Goal: Check status: Check status

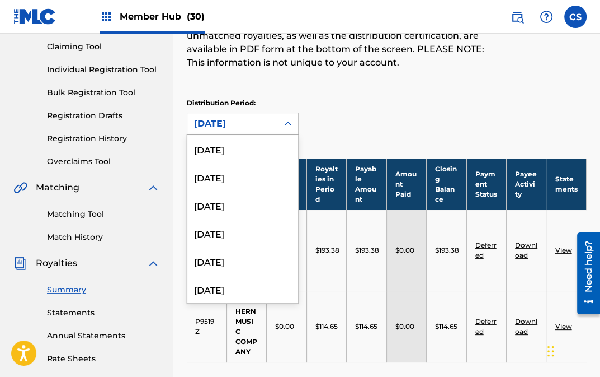
click at [292, 120] on icon at bounding box center [288, 123] width 11 height 11
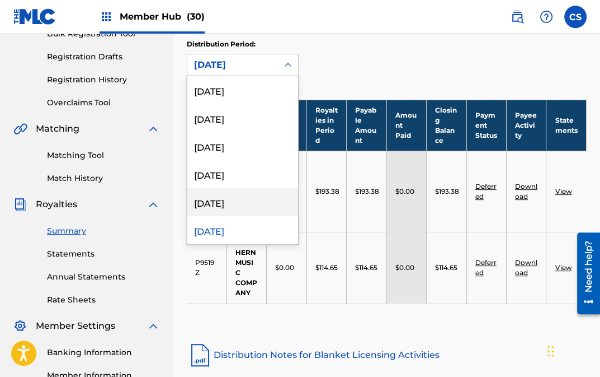
scroll to position [118, 0]
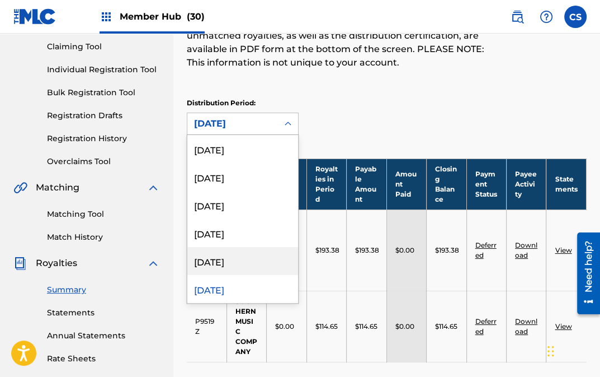
click at [232, 261] on div "[DATE]" at bounding box center [242, 261] width 111 height 28
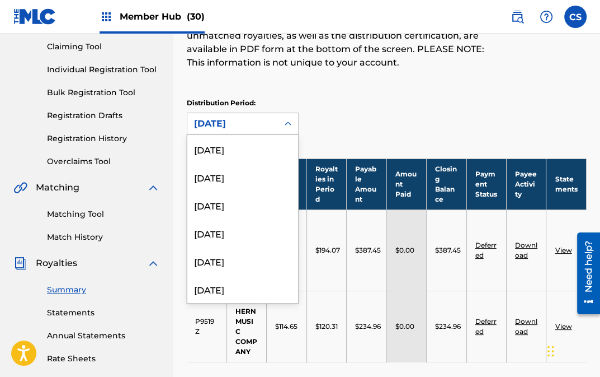
click at [290, 126] on icon at bounding box center [288, 123] width 11 height 11
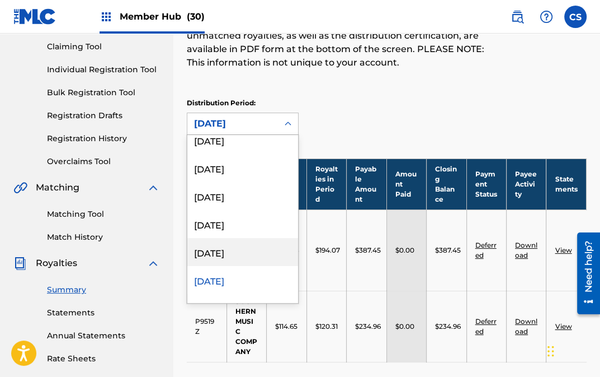
click at [234, 252] on div "[DATE]" at bounding box center [242, 252] width 111 height 28
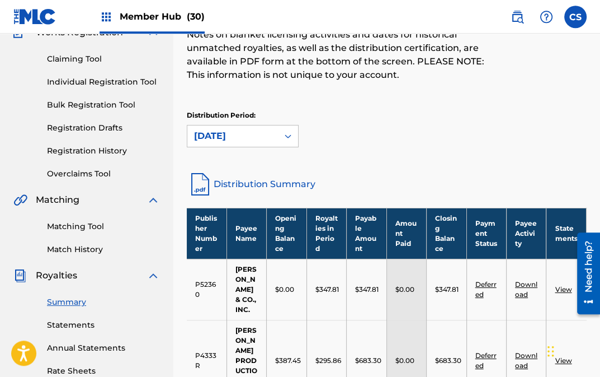
scroll to position [82, 0]
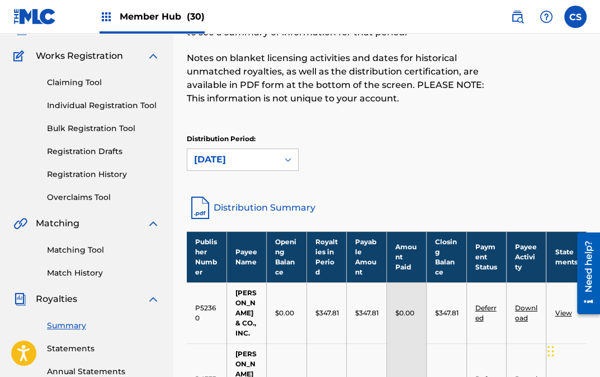
click at [294, 158] on div at bounding box center [288, 159] width 20 height 20
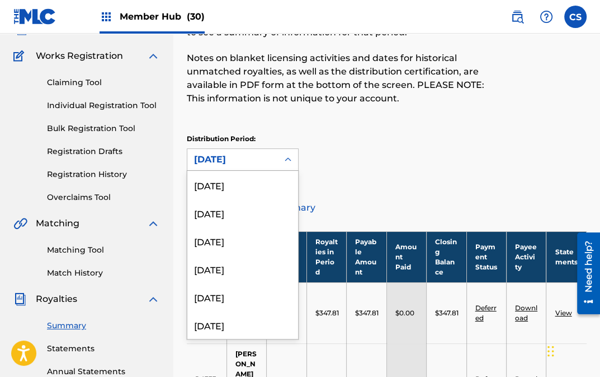
scroll to position [1296, 0]
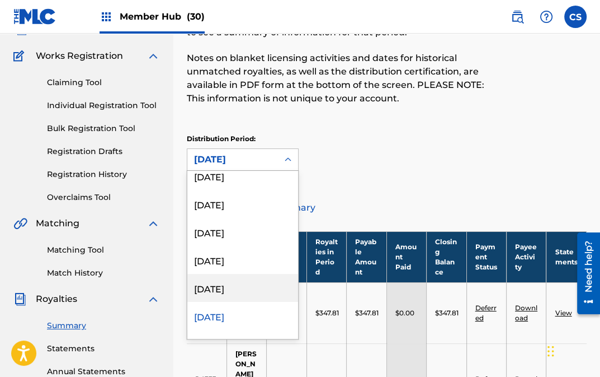
click at [235, 281] on div "[DATE]" at bounding box center [242, 288] width 111 height 28
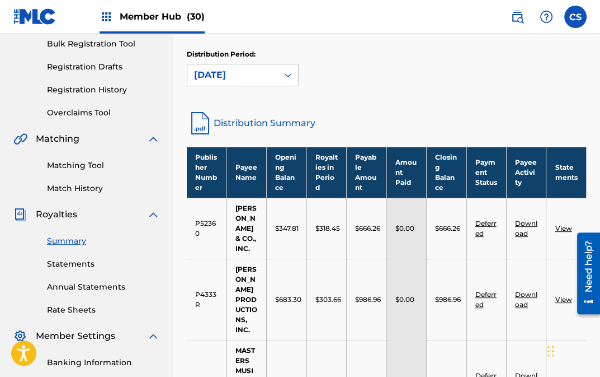
scroll to position [141, 0]
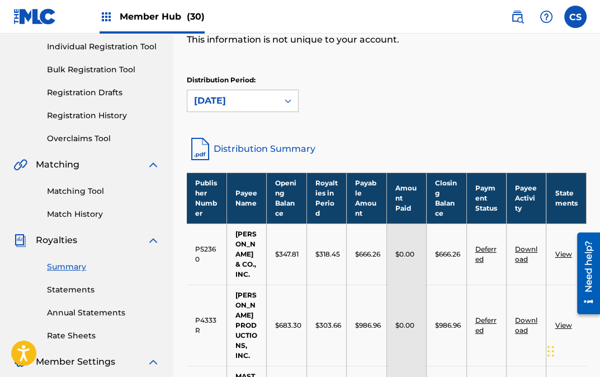
click at [286, 100] on icon at bounding box center [288, 101] width 7 height 4
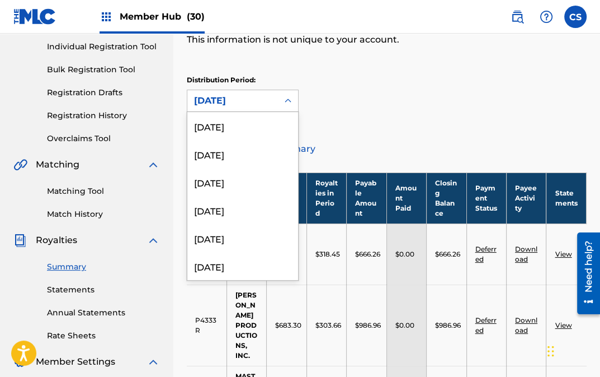
scroll to position [1268, 0]
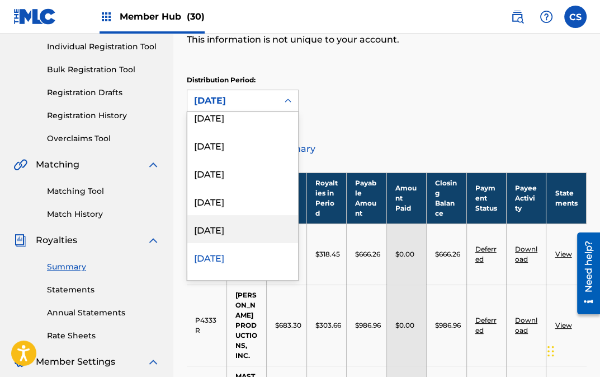
click at [240, 233] on div "[DATE]" at bounding box center [242, 229] width 111 height 28
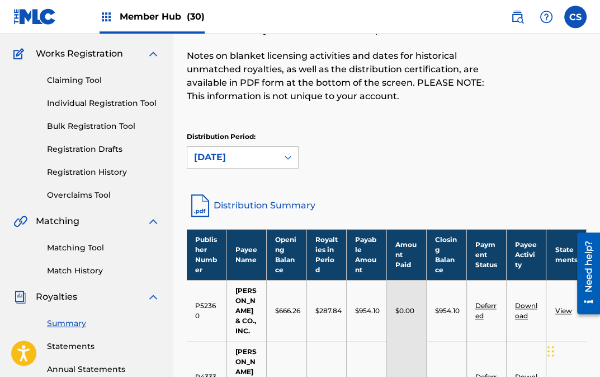
scroll to position [82, 0]
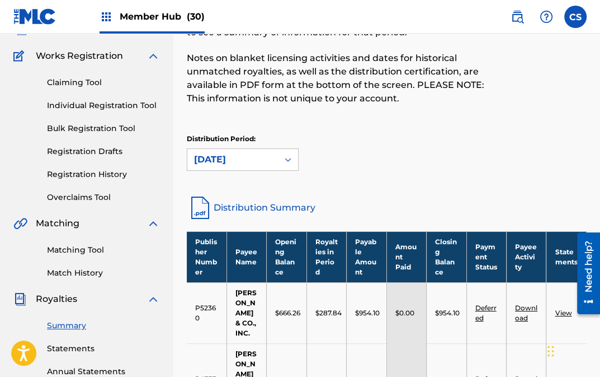
click at [285, 164] on icon at bounding box center [288, 159] width 11 height 11
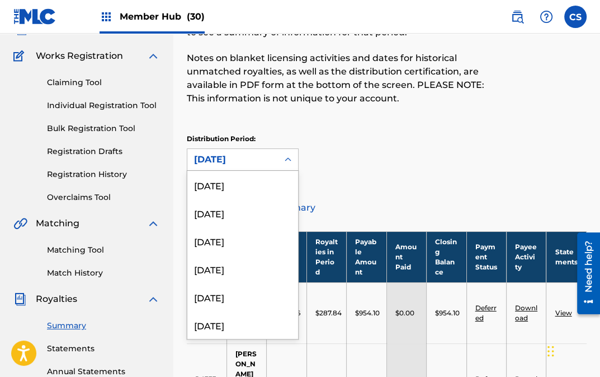
scroll to position [1240, 0]
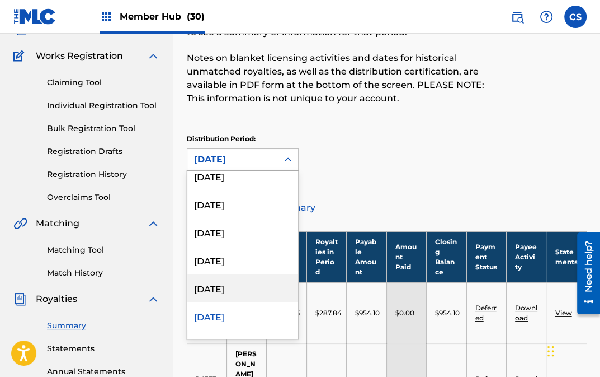
click at [245, 283] on div "[DATE]" at bounding box center [242, 288] width 111 height 28
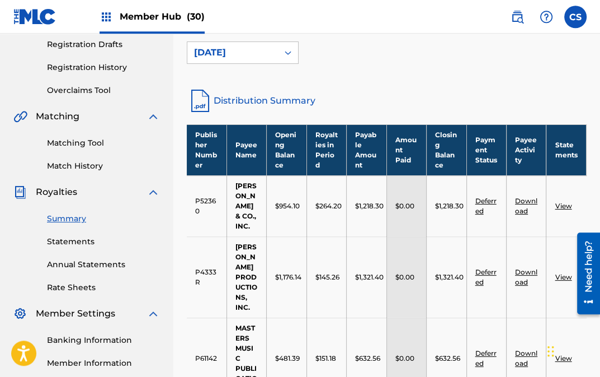
scroll to position [82, 0]
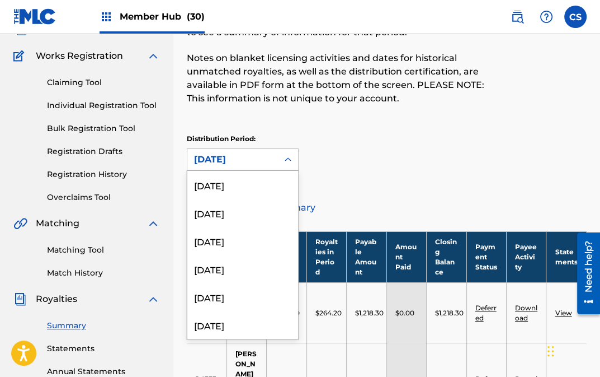
click at [262, 156] on div "[DATE]" at bounding box center [232, 159] width 77 height 13
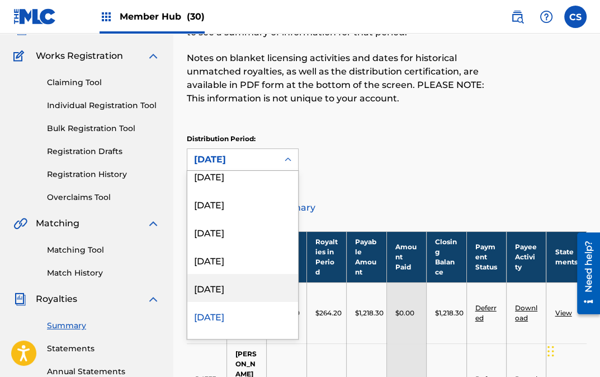
click at [247, 287] on div "[DATE]" at bounding box center [242, 288] width 111 height 28
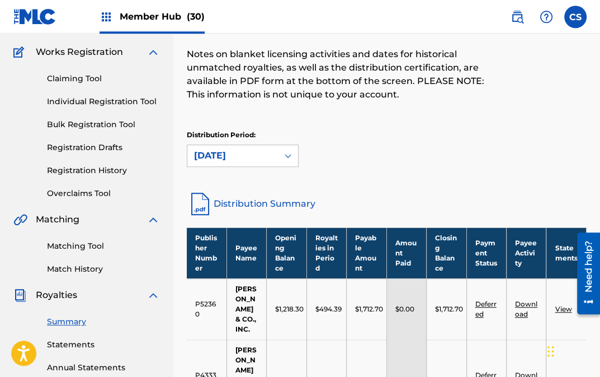
scroll to position [82, 0]
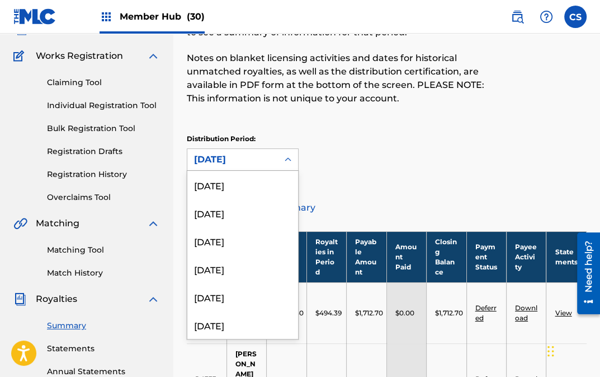
click at [263, 158] on div "[DATE]" at bounding box center [232, 159] width 77 height 13
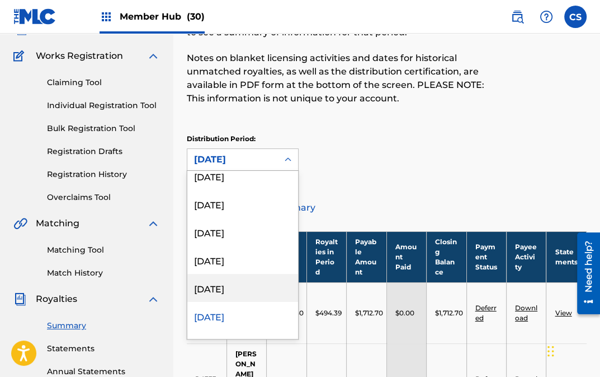
click at [245, 287] on div "[DATE]" at bounding box center [242, 288] width 111 height 28
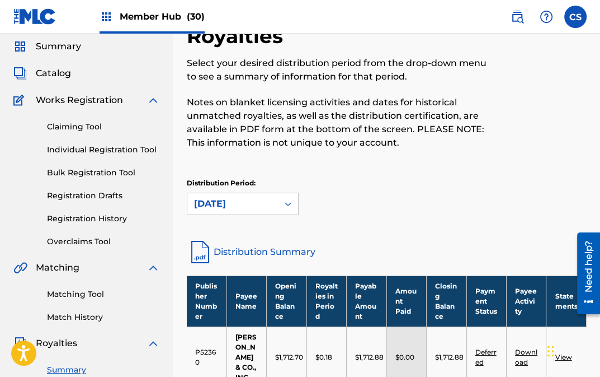
scroll to position [0, 0]
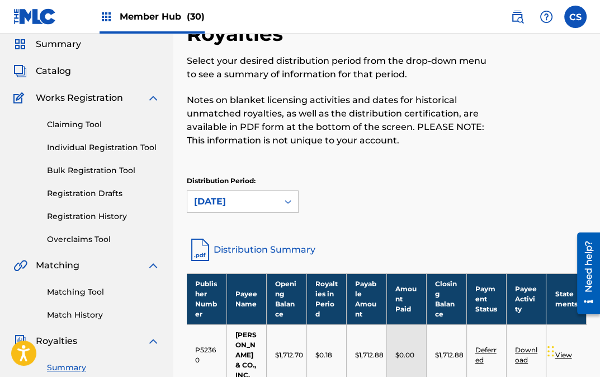
click at [247, 213] on div "option [DATE], selected. [DATE]" at bounding box center [243, 201] width 112 height 22
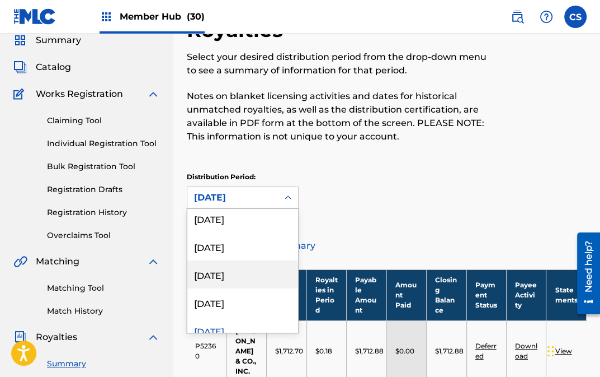
scroll to position [1198, 0]
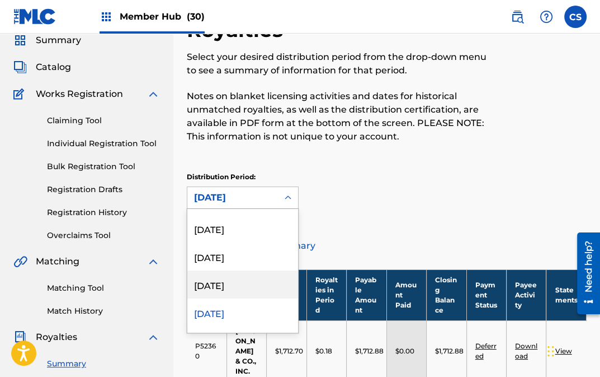
click at [260, 287] on div "[DATE]" at bounding box center [242, 284] width 111 height 28
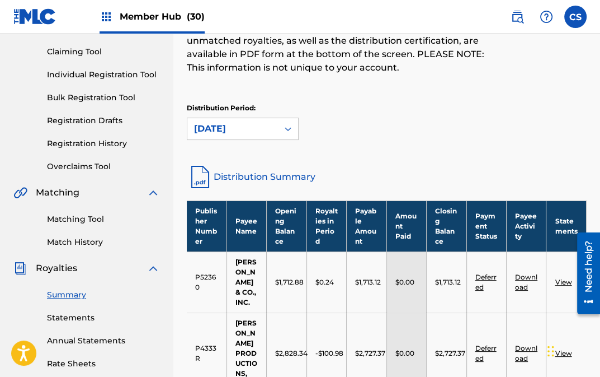
scroll to position [103, 0]
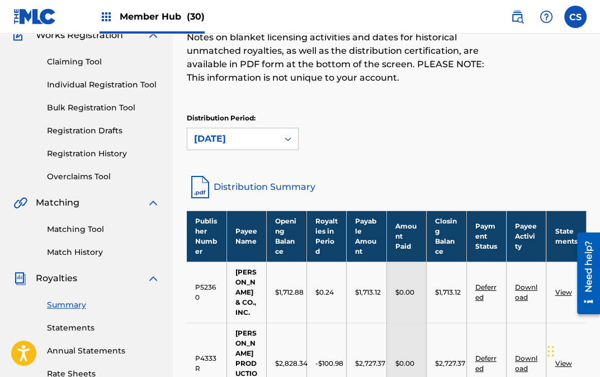
click at [274, 144] on div "[DATE]" at bounding box center [232, 138] width 91 height 21
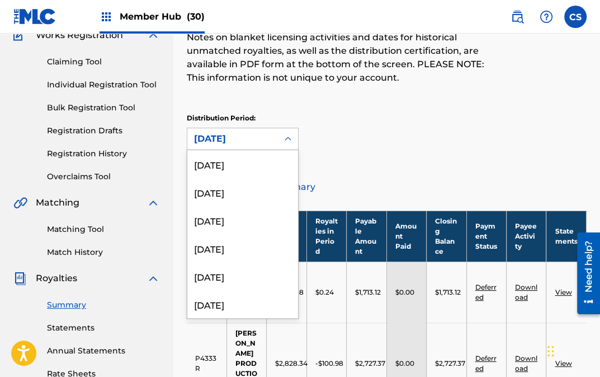
scroll to position [1128, 0]
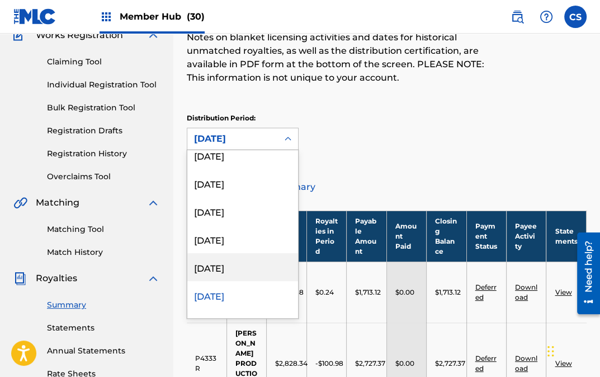
click at [240, 265] on div "[DATE]" at bounding box center [242, 267] width 111 height 28
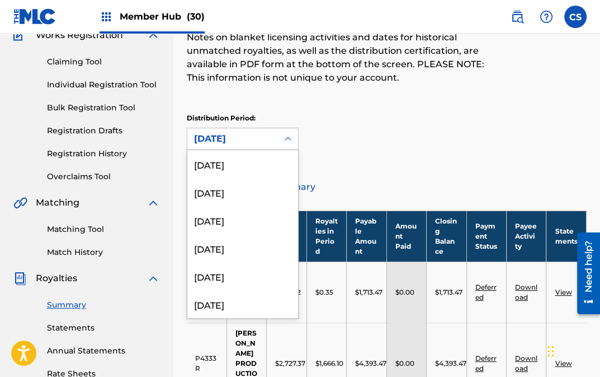
scroll to position [1100, 0]
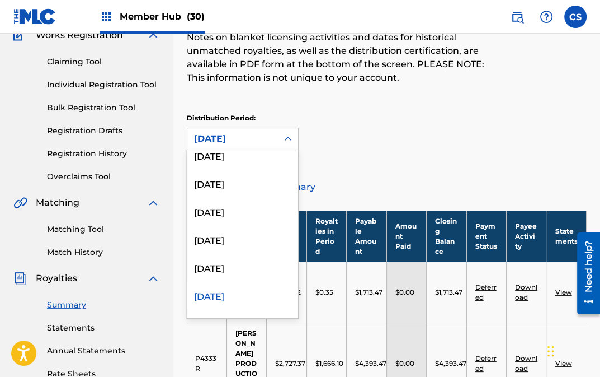
click at [243, 140] on div "[DATE]" at bounding box center [232, 138] width 77 height 13
click at [245, 265] on div "[DATE]" at bounding box center [242, 267] width 111 height 28
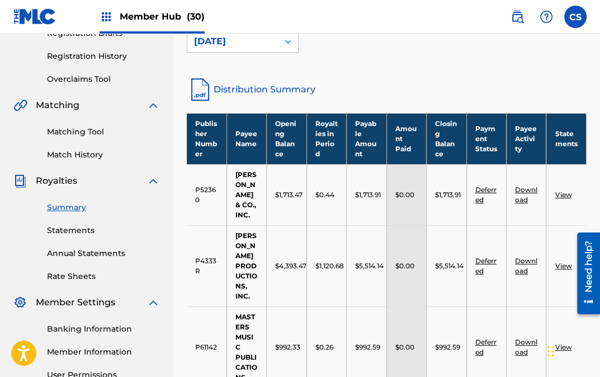
scroll to position [141, 0]
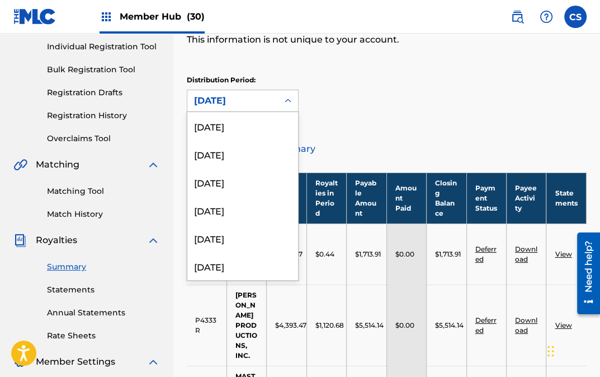
click at [250, 97] on div "[DATE]" at bounding box center [232, 100] width 77 height 13
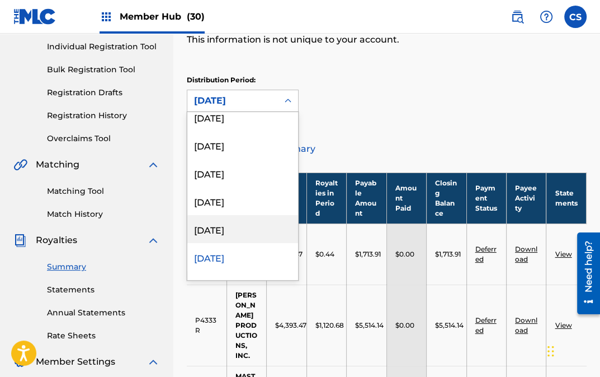
drag, startPoint x: 210, startPoint y: 228, endPoint x: 223, endPoint y: 224, distance: 13.3
click at [211, 228] on div "[DATE]" at bounding box center [242, 229] width 111 height 28
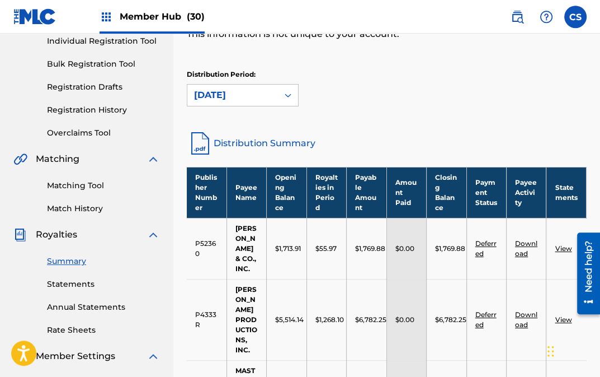
scroll to position [82, 0]
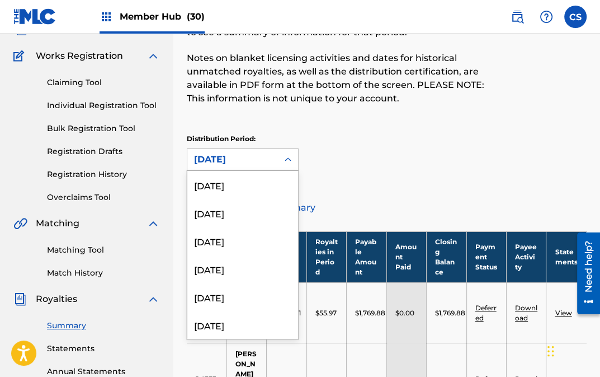
click at [236, 157] on div "[DATE]" at bounding box center [232, 159] width 77 height 13
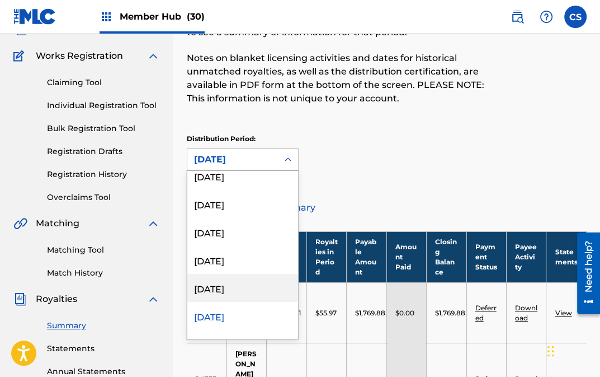
click at [220, 284] on div "[DATE]" at bounding box center [242, 288] width 111 height 28
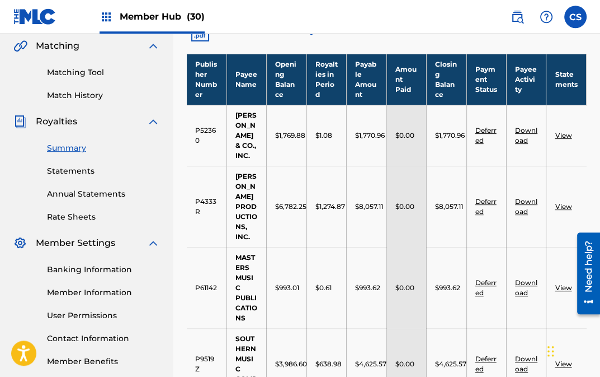
scroll to position [260, 0]
